Goal: Obtain resource: Download file/media

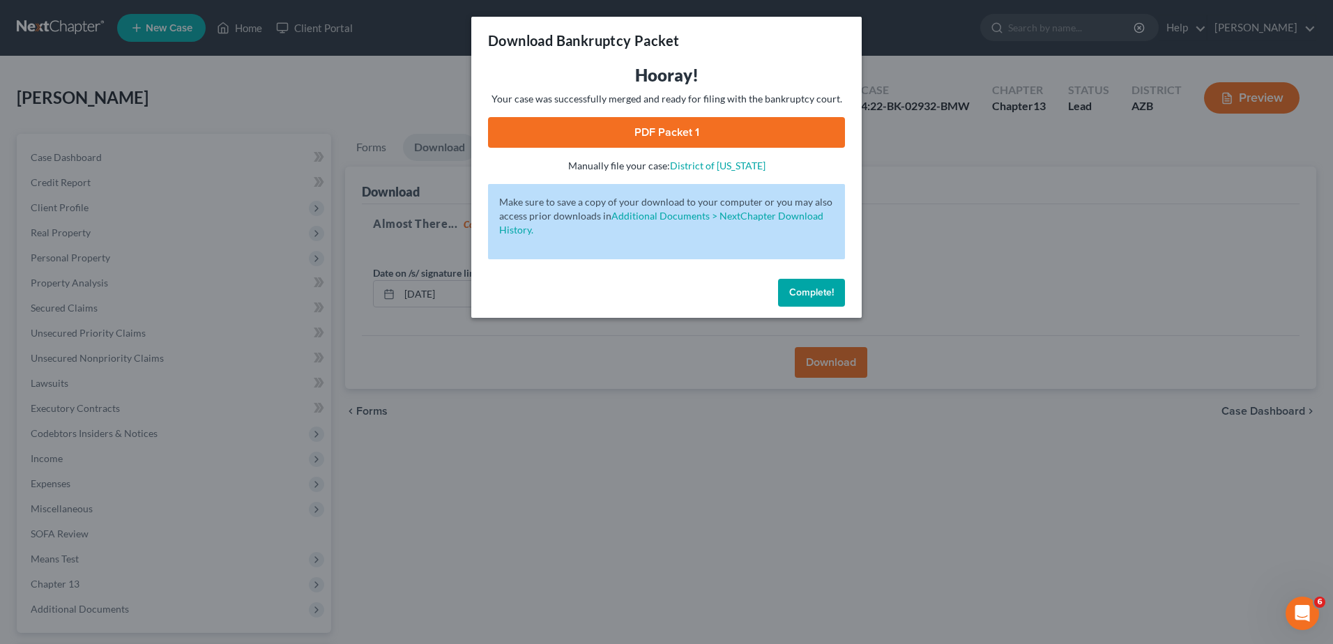
click at [823, 287] on span "Complete!" at bounding box center [811, 292] width 45 height 12
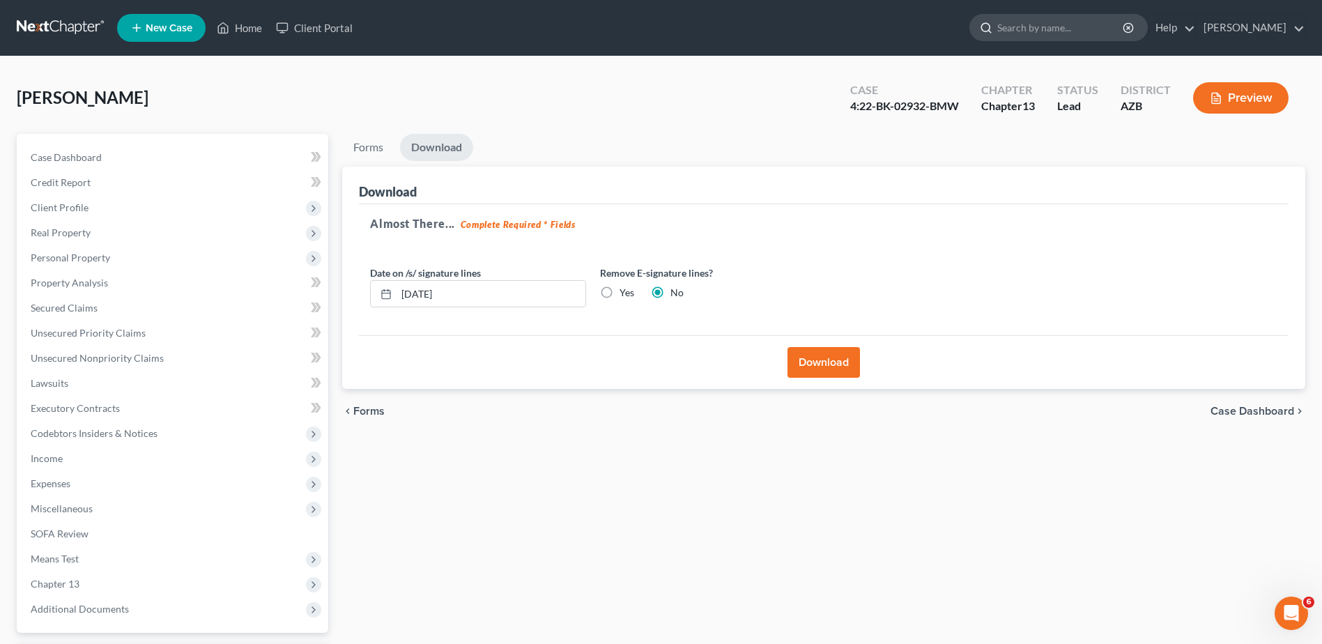
click at [1014, 27] on input "search" at bounding box center [1061, 28] width 128 height 26
click at [248, 29] on link "Home" at bounding box center [239, 27] width 59 height 25
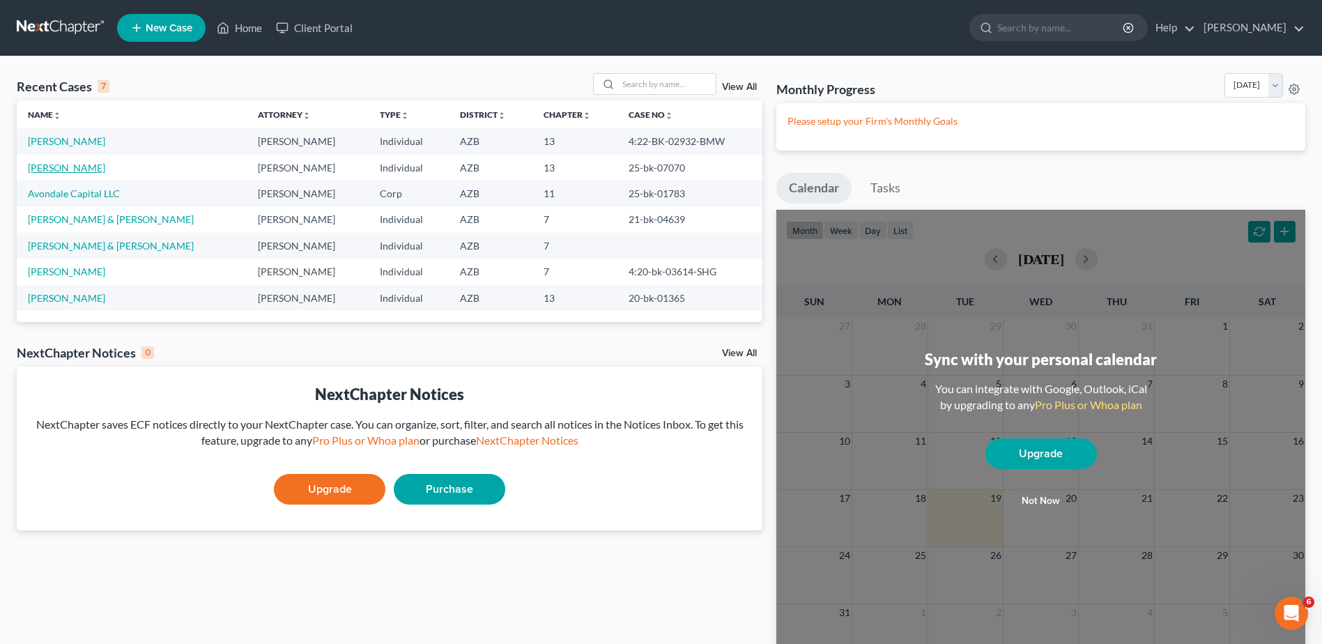
click at [63, 162] on link "[PERSON_NAME]" at bounding box center [66, 168] width 77 height 12
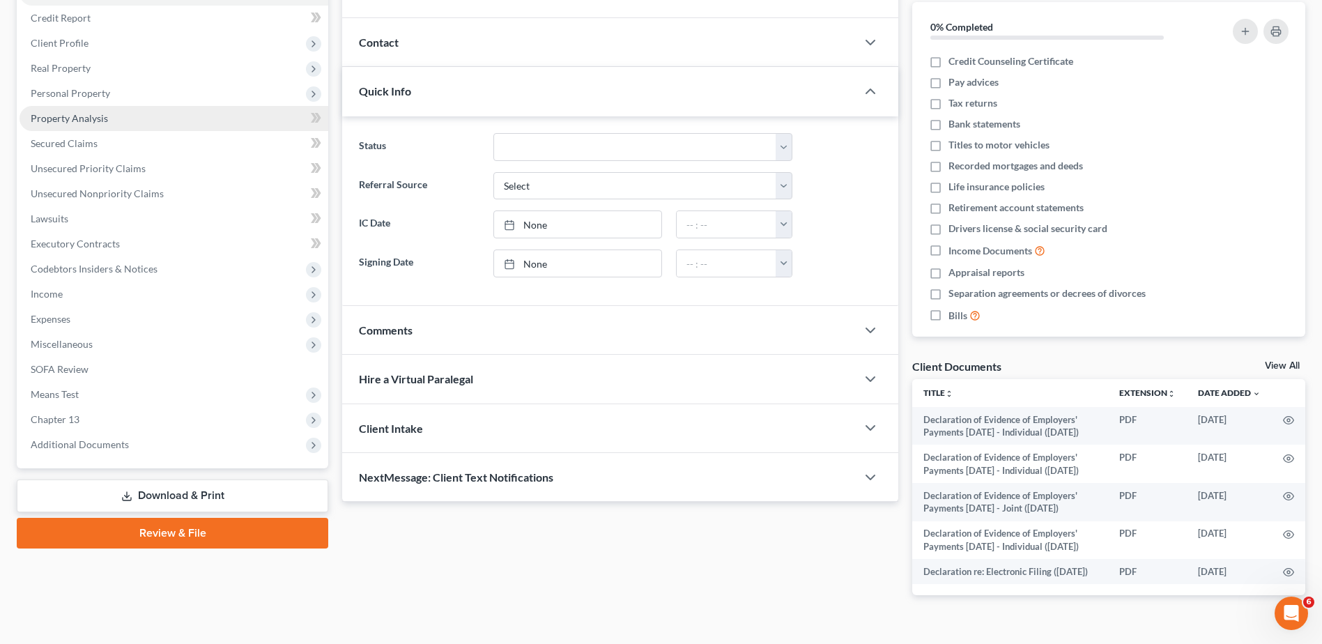
scroll to position [254, 0]
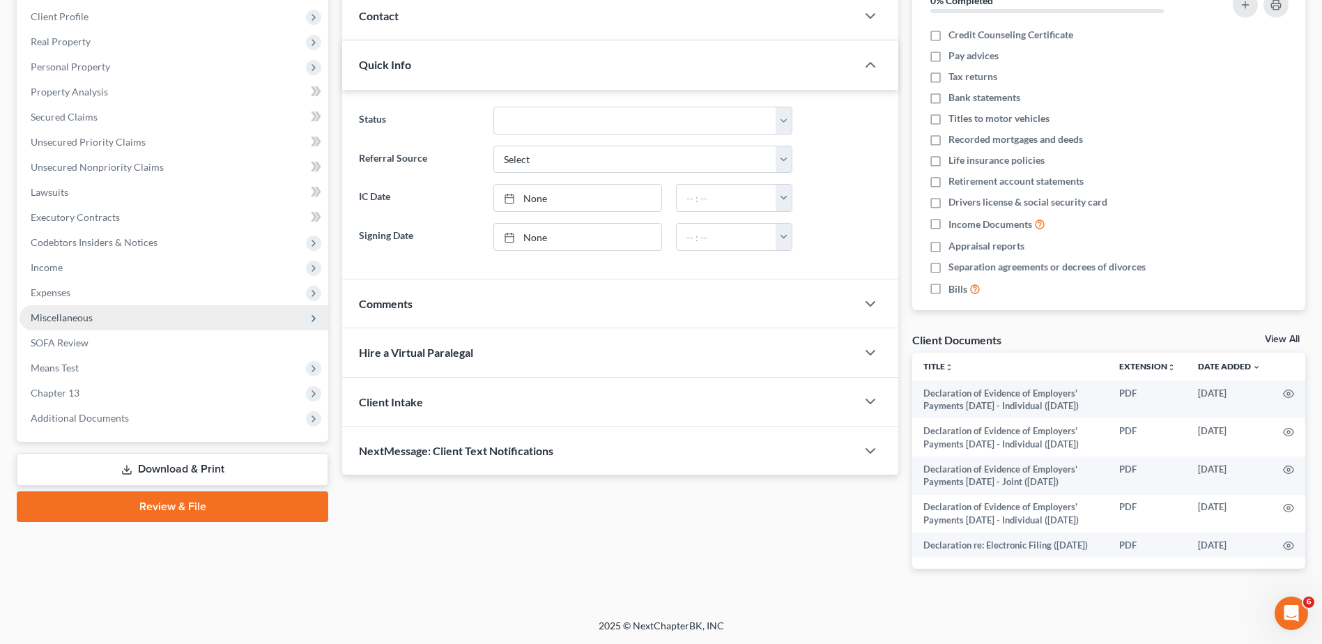
click at [73, 312] on span "Miscellaneous" at bounding box center [62, 318] width 62 height 12
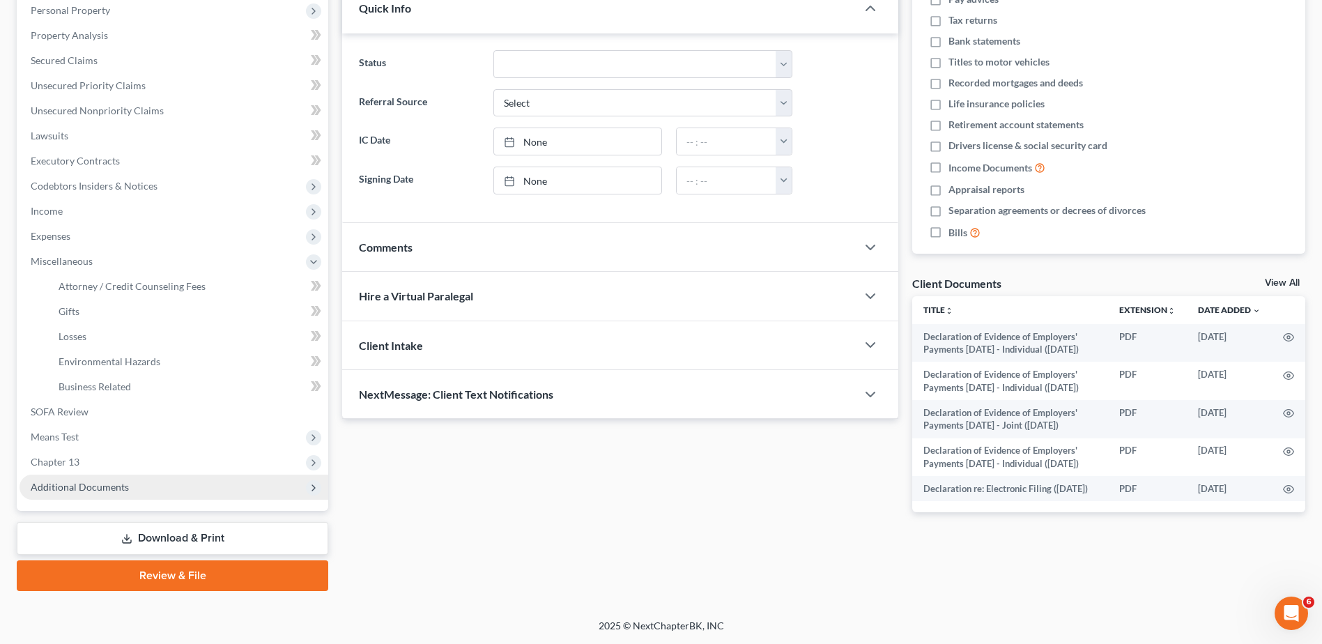
scroll to position [231, 0]
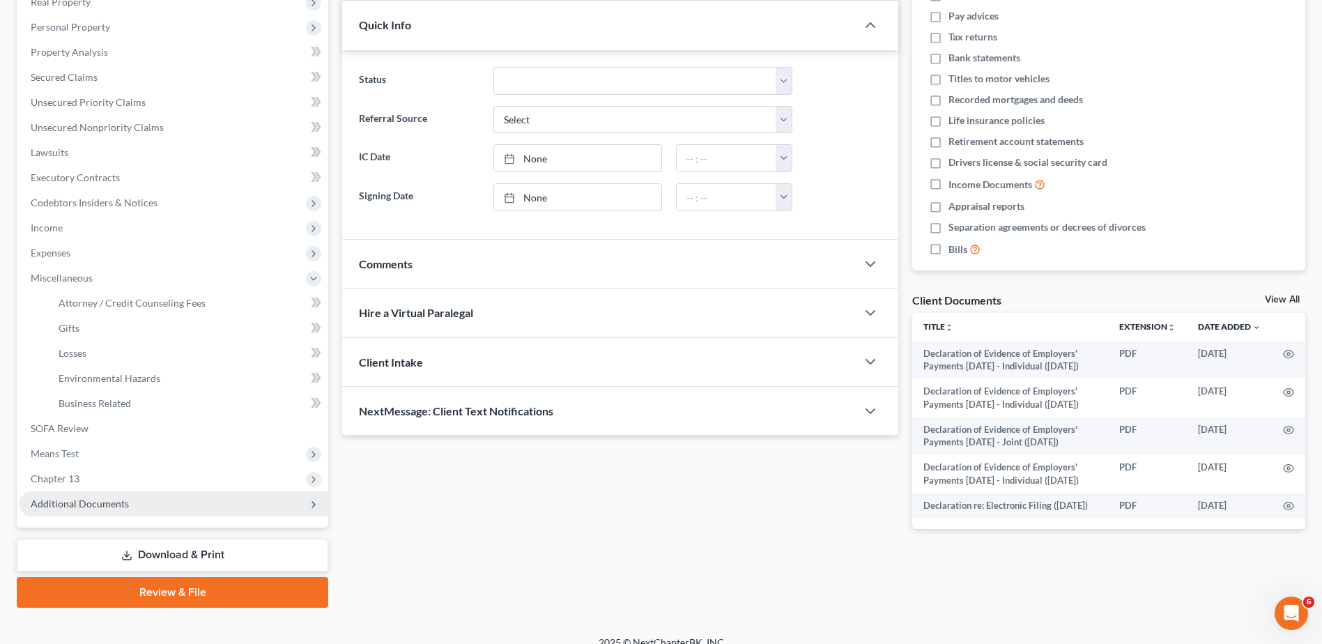
click at [79, 502] on span "Additional Documents" at bounding box center [80, 504] width 98 height 12
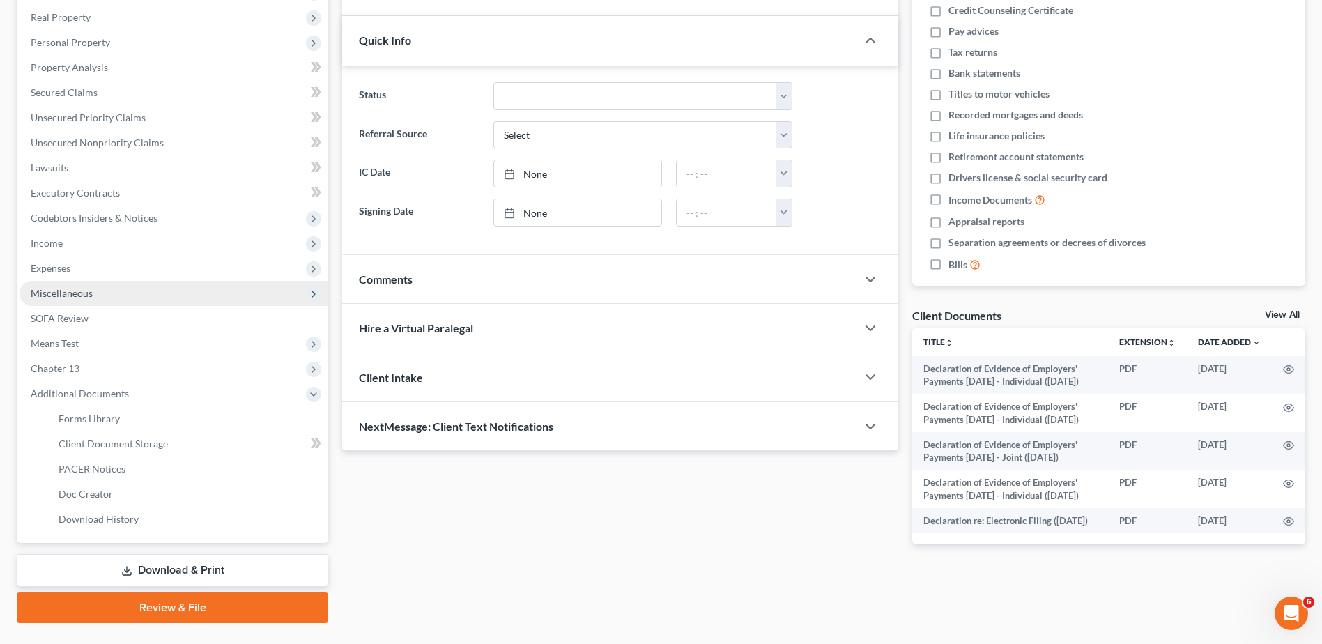
click at [90, 272] on ul "Case Dashboard Payments Invoices Payments Payments Credit Report Client Profile" at bounding box center [174, 231] width 309 height 602
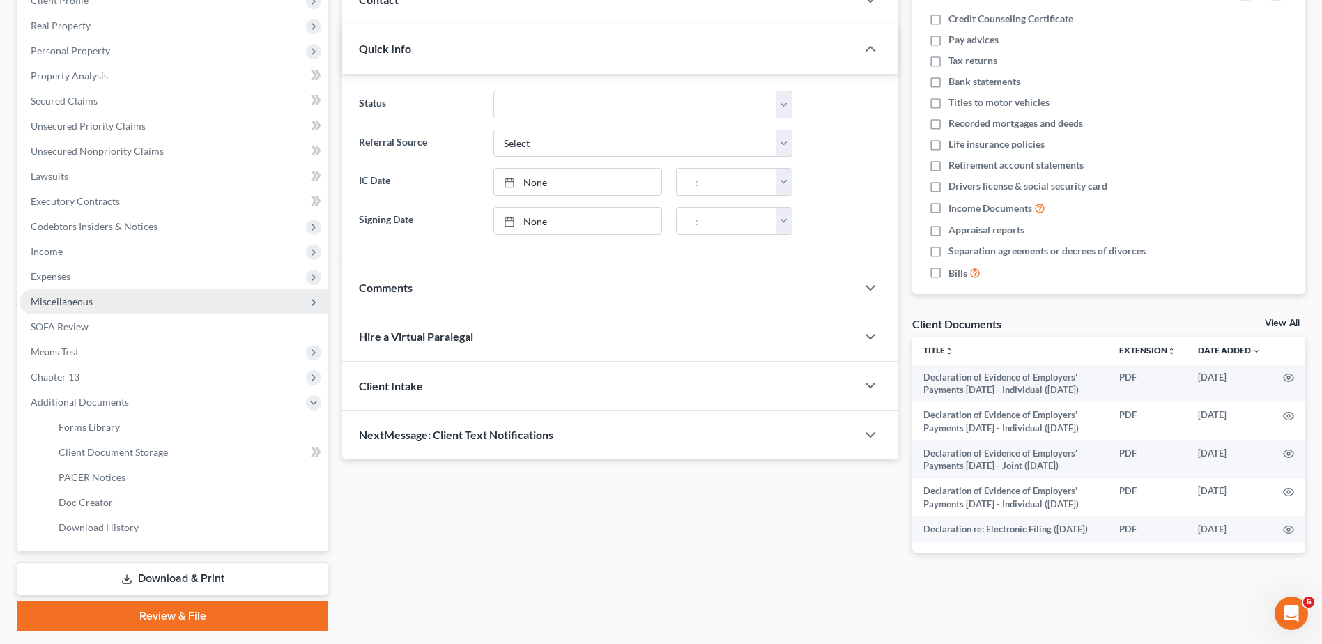
click at [66, 296] on span "Miscellaneous" at bounding box center [62, 302] width 62 height 12
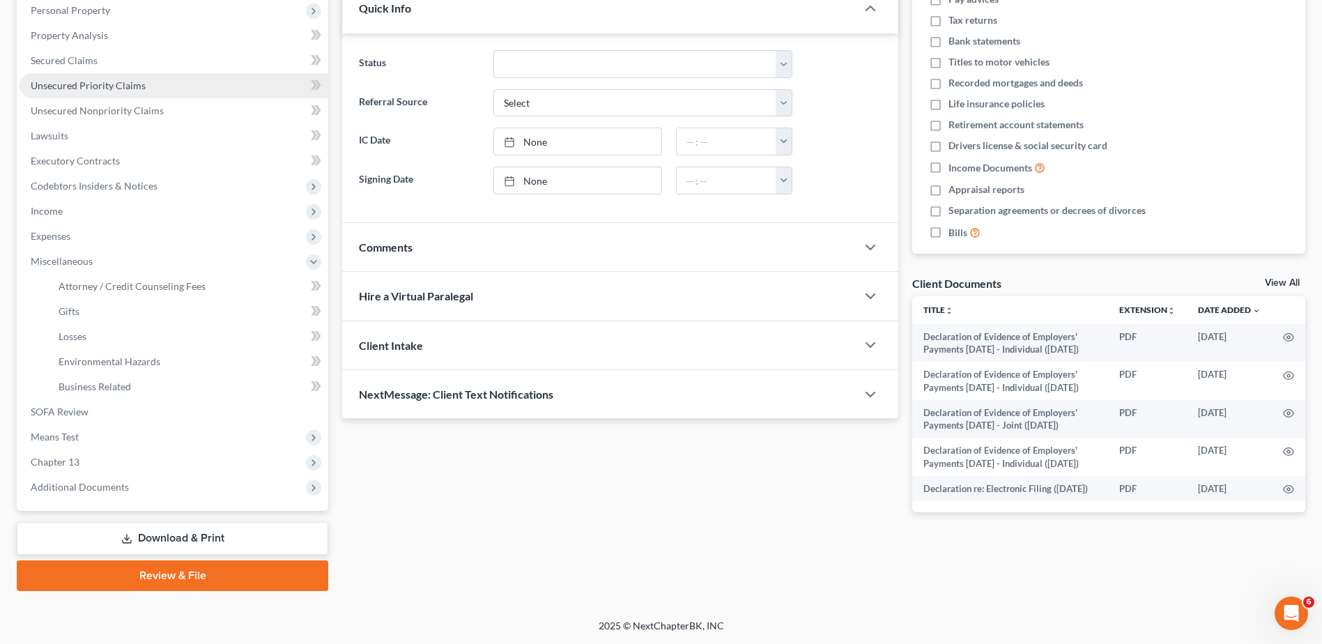
scroll to position [254, 0]
click at [182, 526] on link "Download & Print" at bounding box center [173, 538] width 312 height 33
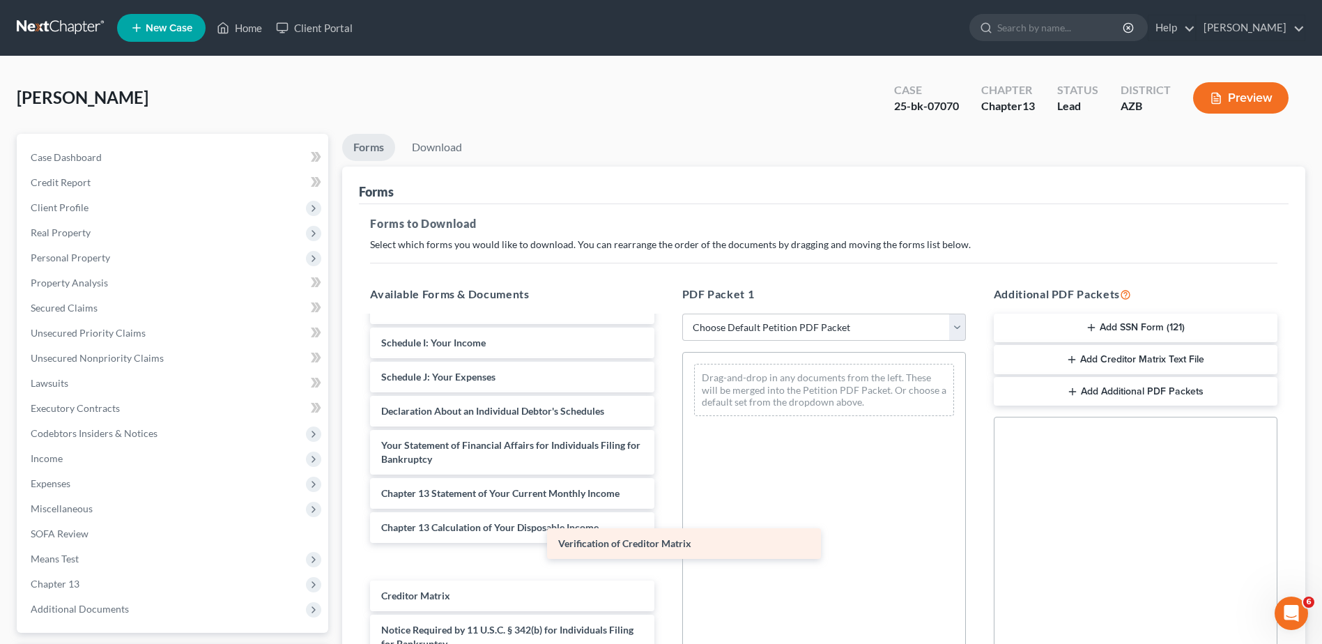
scroll to position [469, 0]
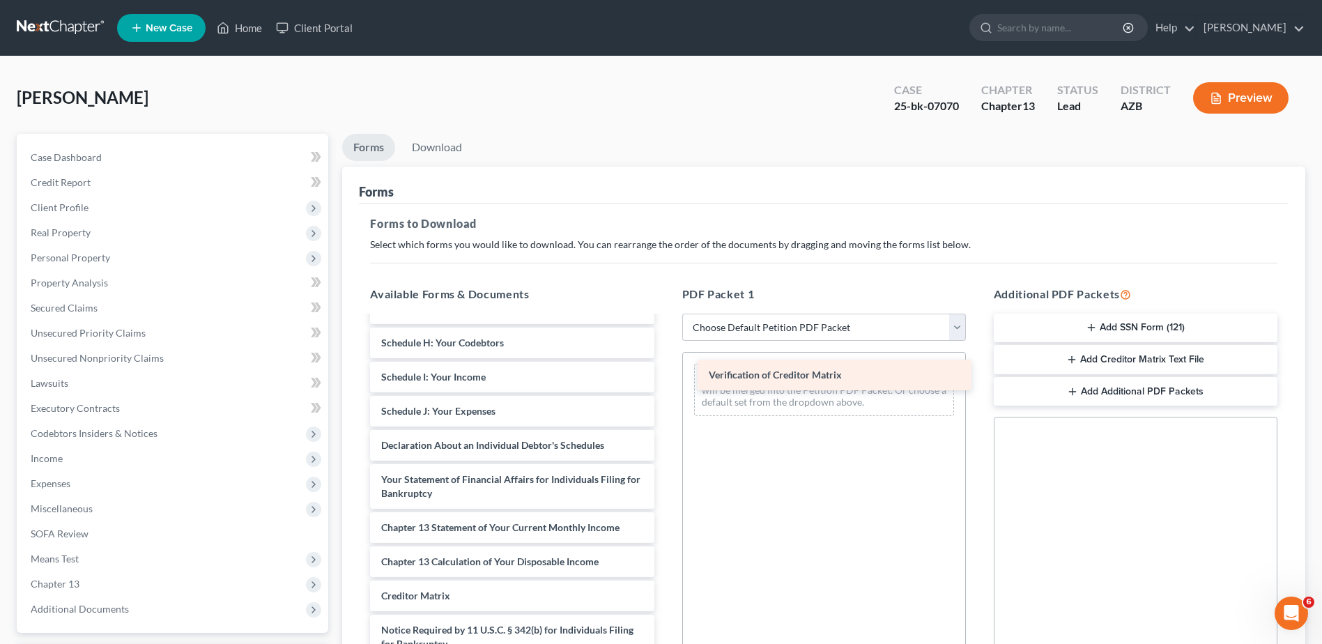
drag, startPoint x: 436, startPoint y: 593, endPoint x: 764, endPoint y: 372, distance: 395.1
click at [665, 372] on div "Verification of Creditor Matrix Declaration of Evidence of Employers' Payments …" at bounding box center [512, 270] width 306 height 845
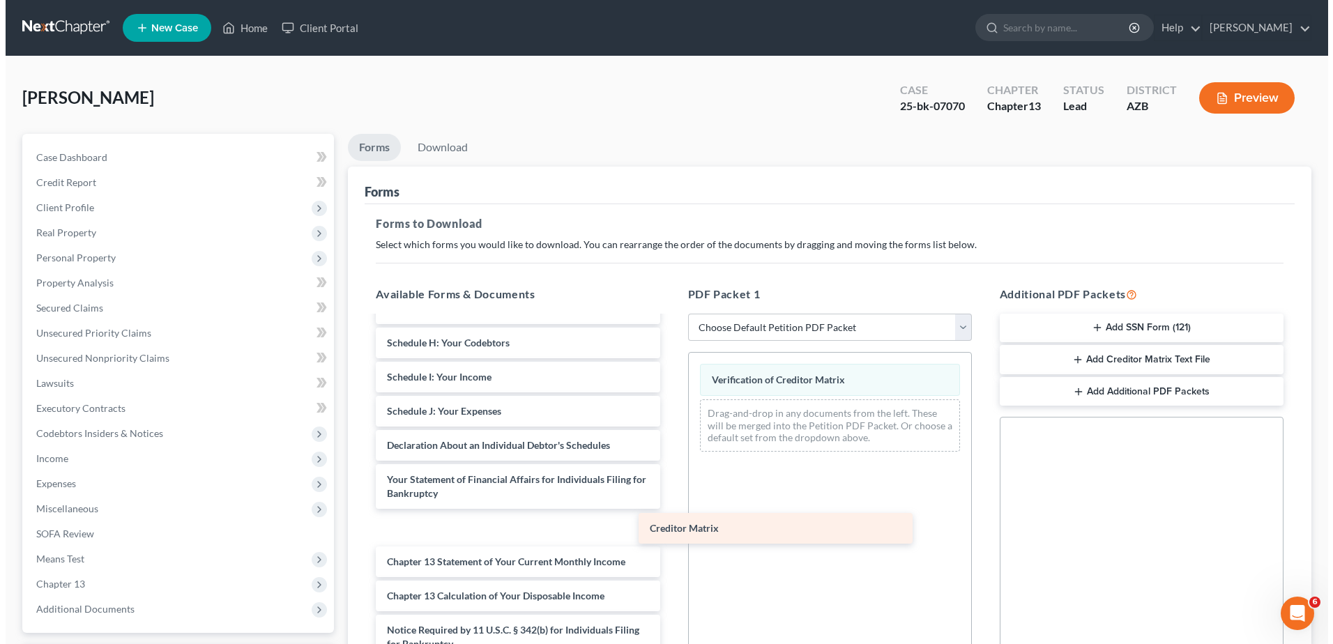
scroll to position [435, 0]
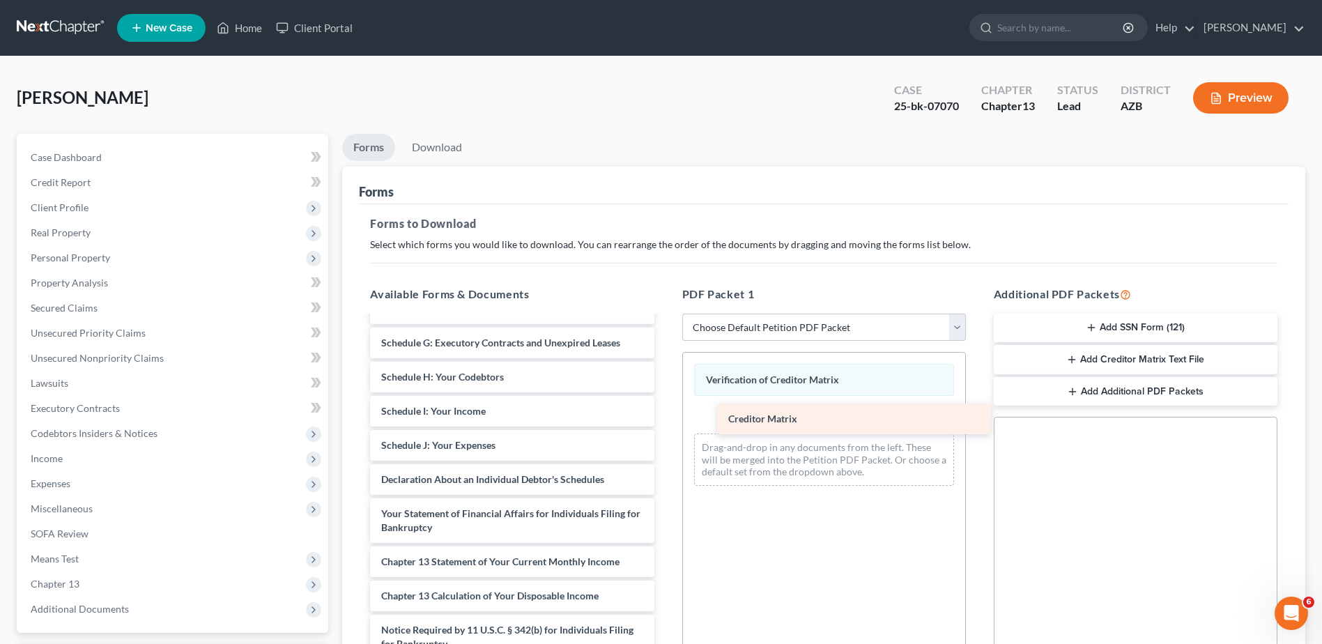
drag, startPoint x: 404, startPoint y: 590, endPoint x: 751, endPoint y: 413, distance: 389.7
click at [665, 413] on div "Creditor Matrix Declaration of Evidence of Employers' Payments [DATE] - Individ…" at bounding box center [512, 287] width 306 height 811
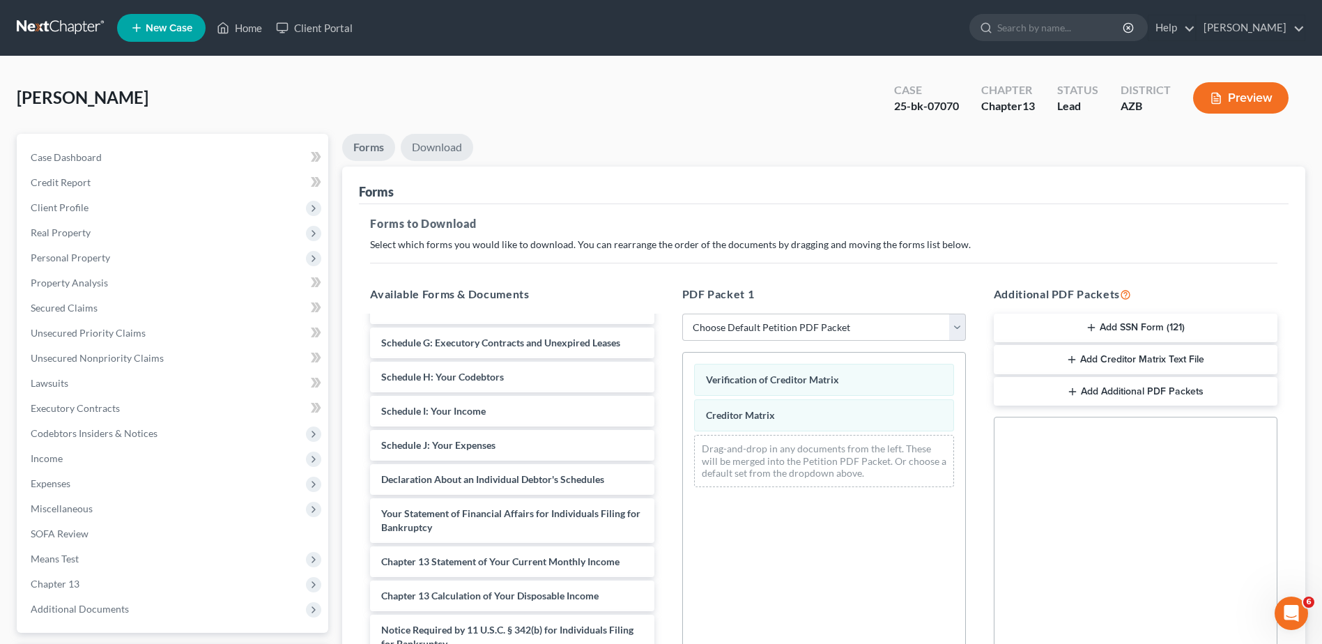
click at [441, 143] on link "Download" at bounding box center [437, 147] width 72 height 27
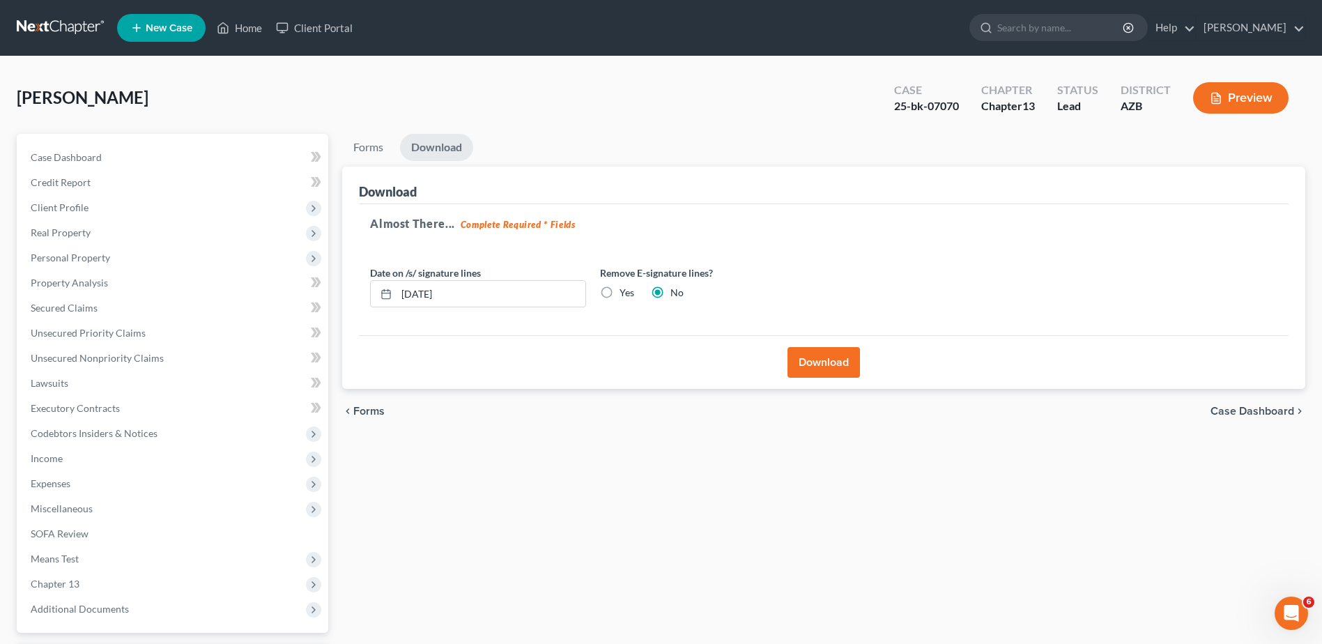
click at [825, 353] on button "Download" at bounding box center [824, 362] width 72 height 31
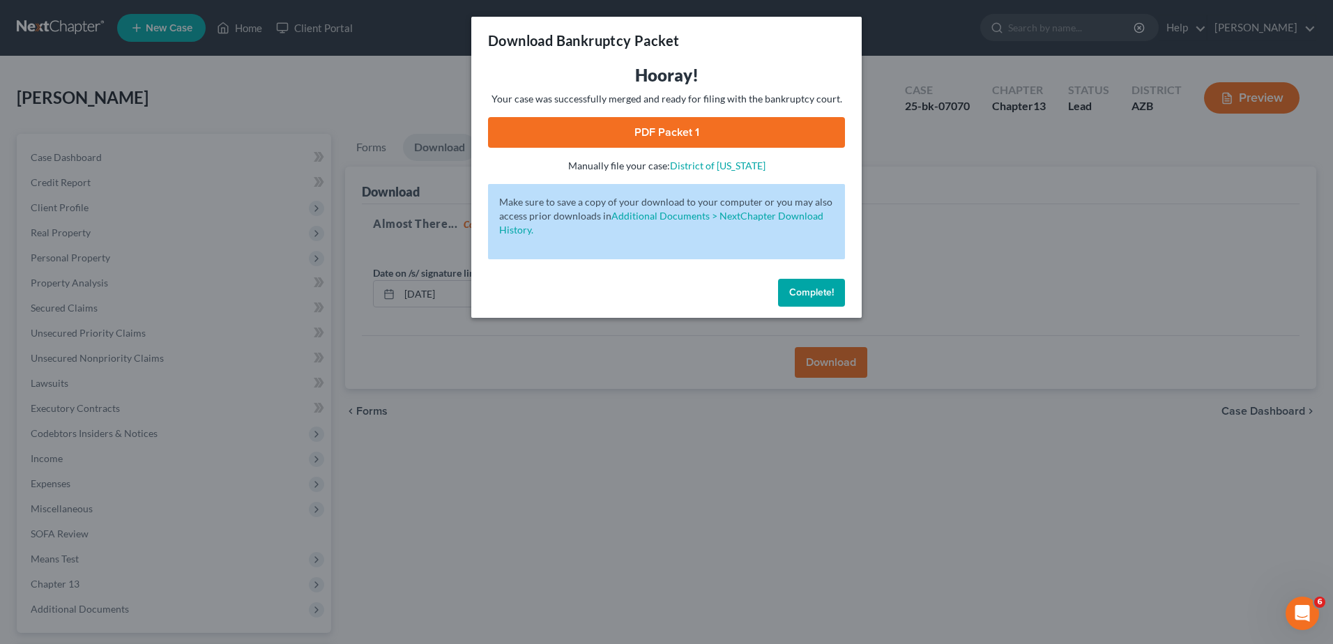
click at [675, 123] on link "PDF Packet 1" at bounding box center [666, 132] width 357 height 31
